Goal: Subscribe to service/newsletter

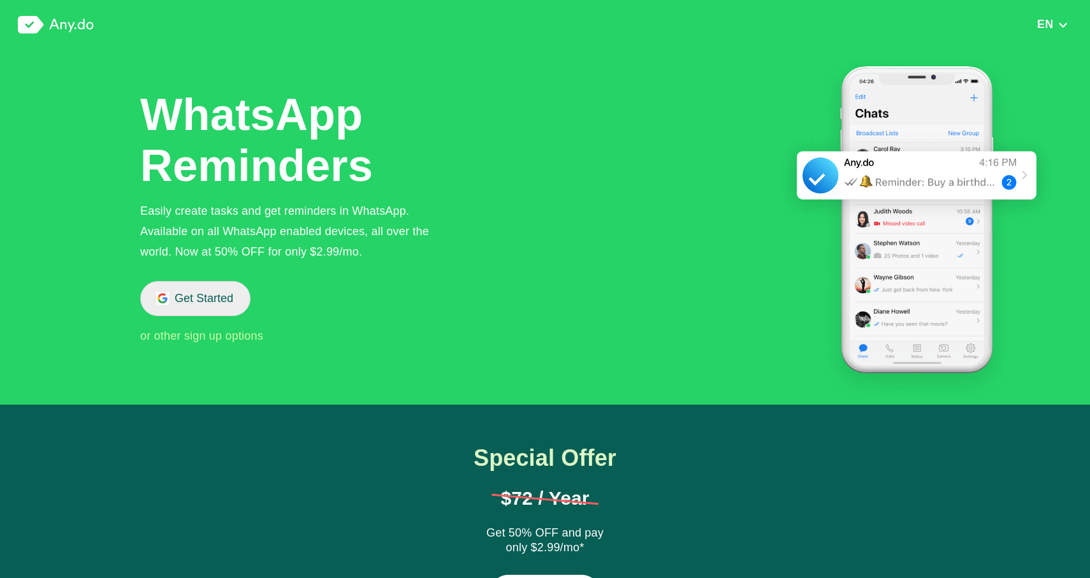
click at [198, 300] on button "Get Started" at bounding box center [195, 298] width 110 height 35
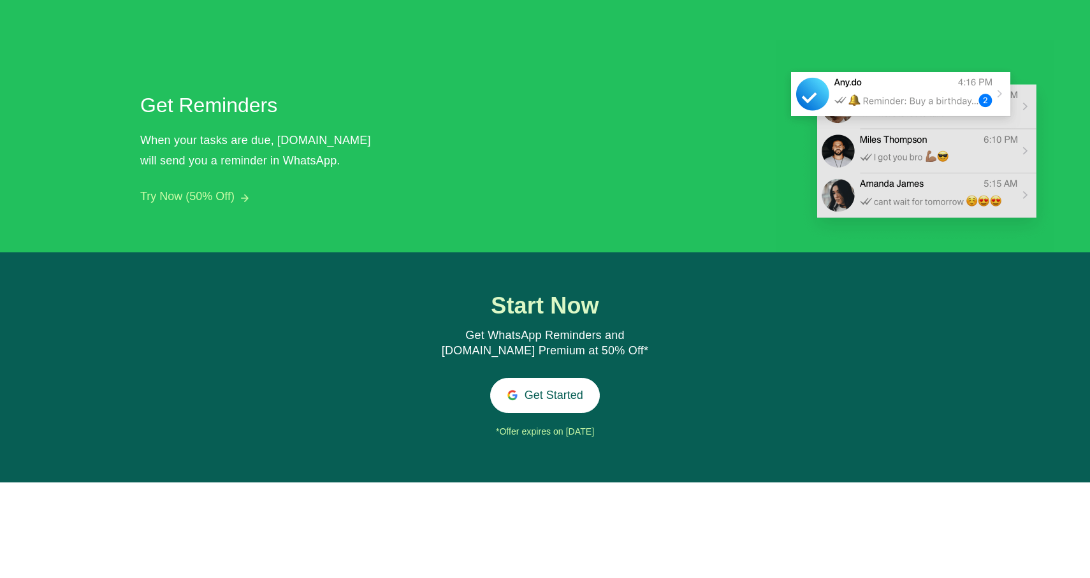
scroll to position [1197, 0]
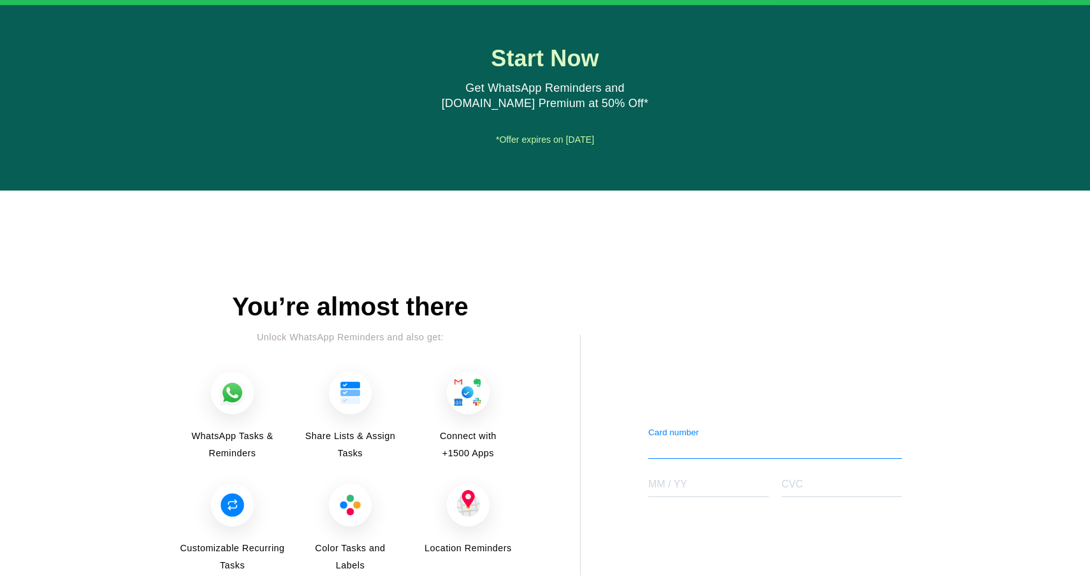
scroll to position [1456, 0]
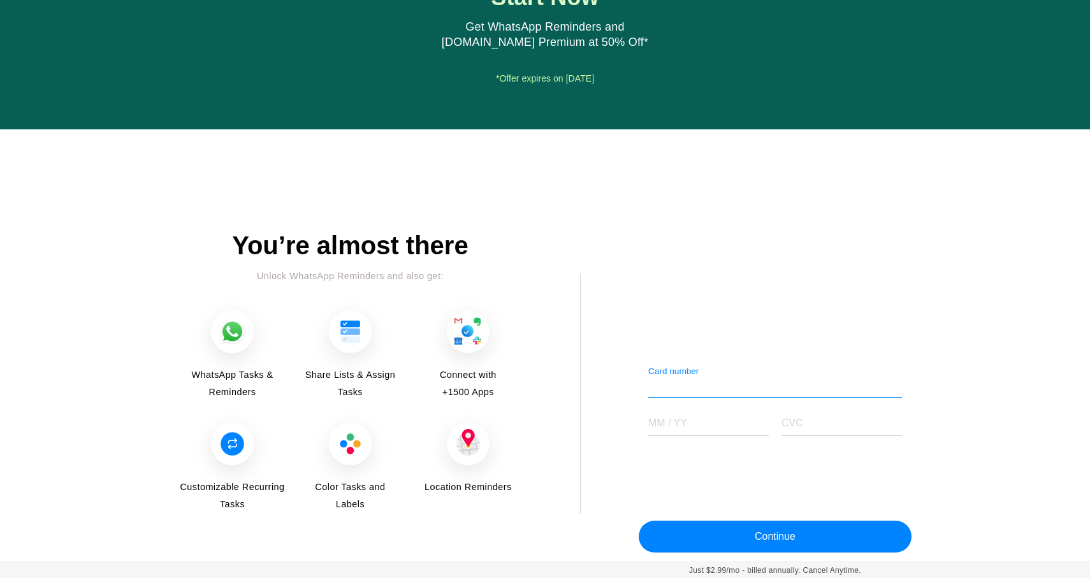
click at [746, 378] on div "Card number" at bounding box center [775, 382] width 254 height 32
click at [745, 394] on div at bounding box center [775, 388] width 254 height 17
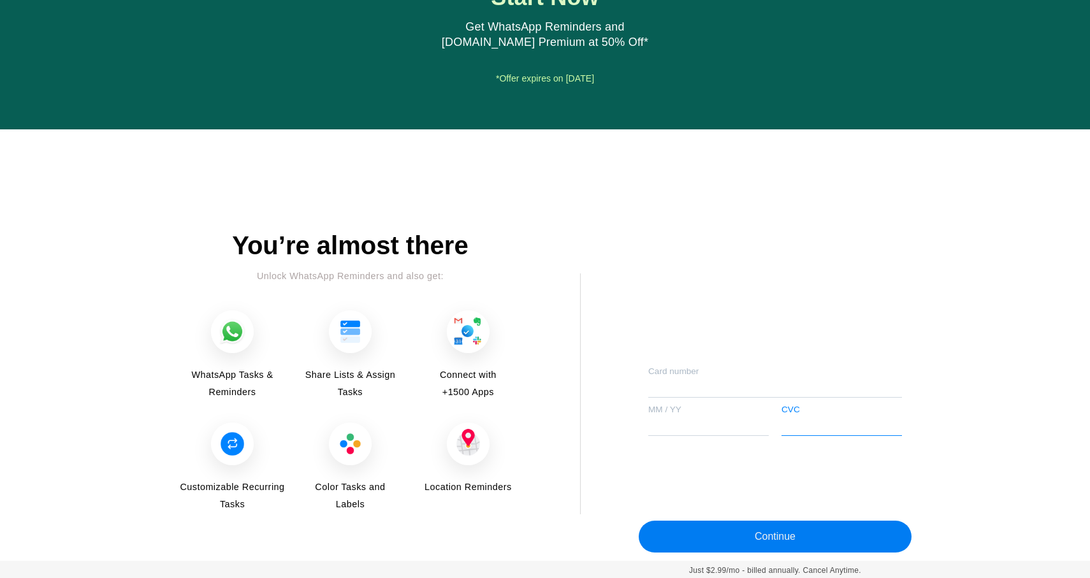
click at [786, 538] on button "Continue" at bounding box center [775, 537] width 273 height 32
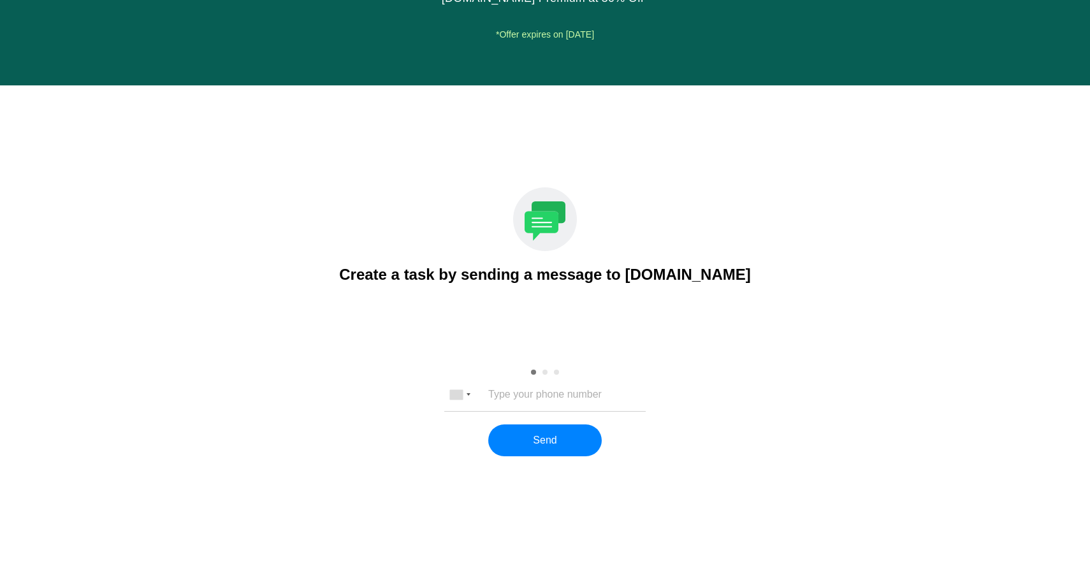
scroll to position [1505, 0]
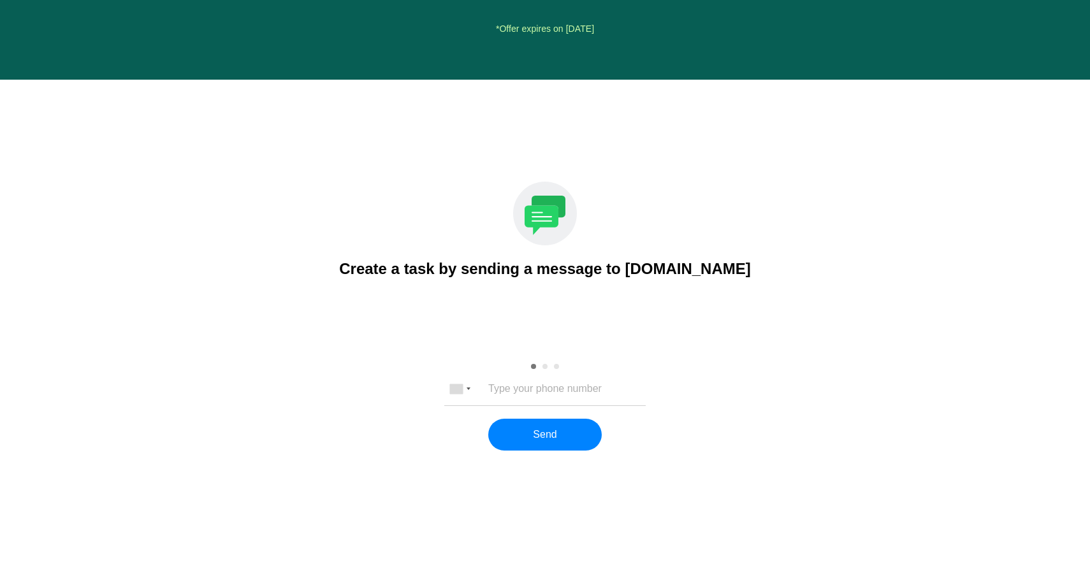
click at [576, 383] on input "tel" at bounding box center [545, 388] width 168 height 11
click at [463, 393] on div at bounding box center [459, 389] width 29 height 31
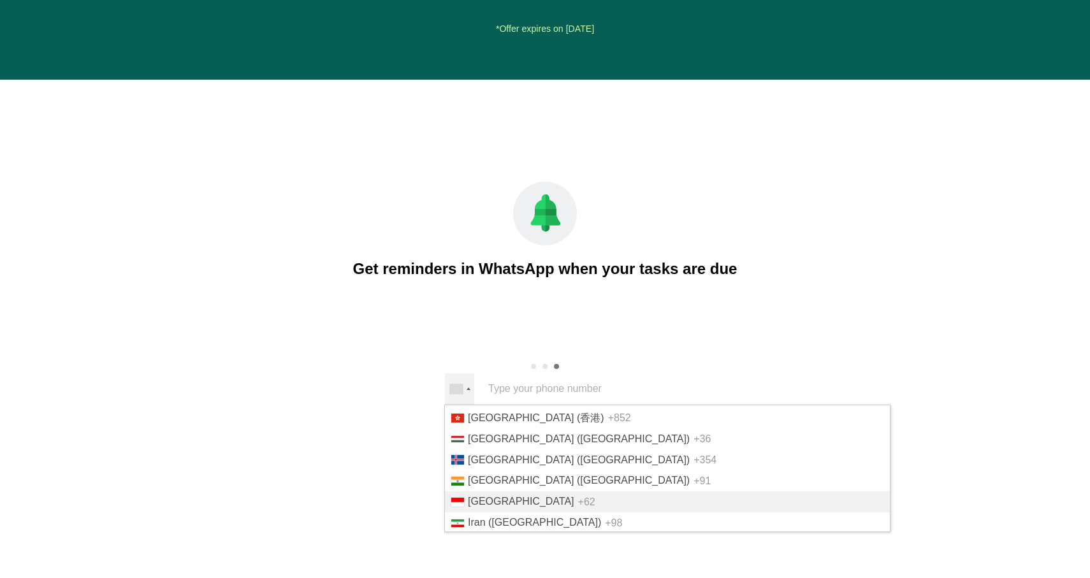
scroll to position [2011, 0]
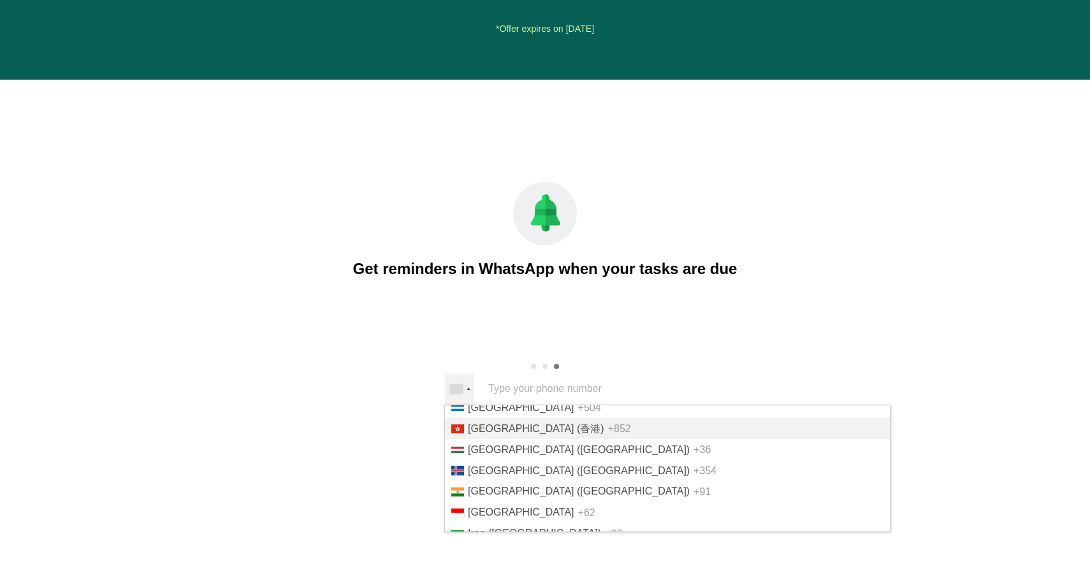
click at [493, 434] on span "Hong Kong (香港)" at bounding box center [536, 428] width 136 height 11
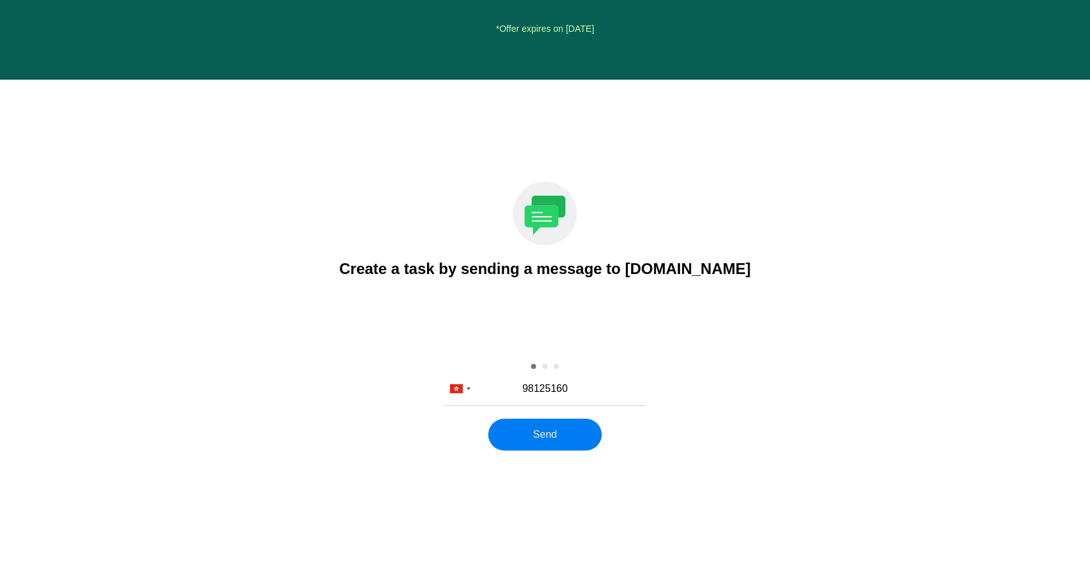
type input "98125160"
click at [547, 444] on button "Send" at bounding box center [544, 435] width 113 height 32
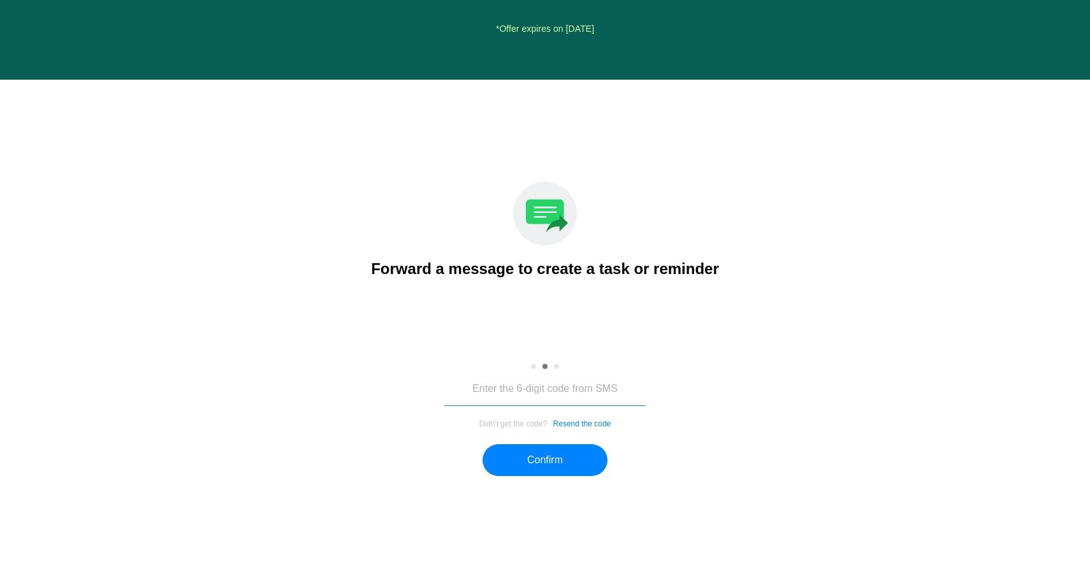
click at [559, 395] on input "tel" at bounding box center [544, 389] width 201 height 33
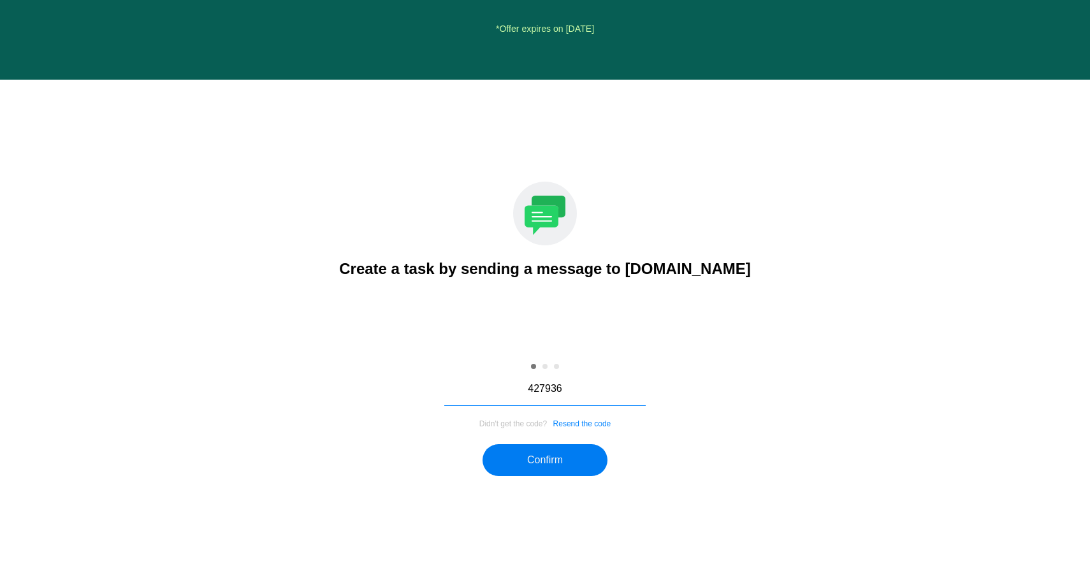
type input "427936"
click at [544, 447] on button "Confirm" at bounding box center [545, 460] width 125 height 32
